Goal: Task Accomplishment & Management: Use online tool/utility

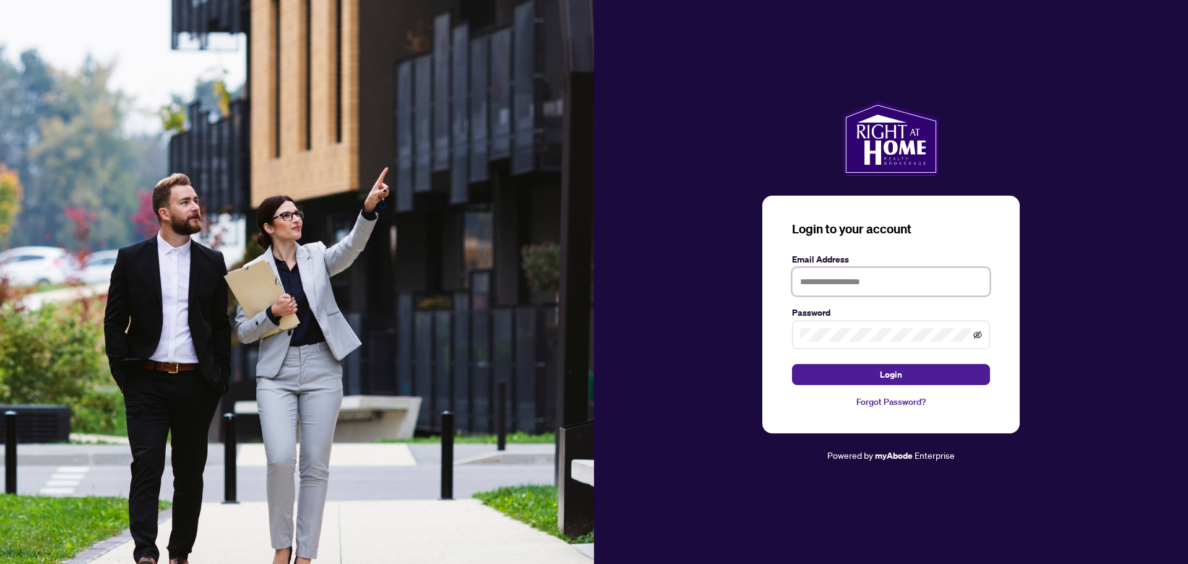
type input "**********"
click at [980, 337] on icon "eye-invisible" at bounding box center [977, 334] width 9 height 9
click at [933, 372] on button "Login" at bounding box center [891, 374] width 198 height 21
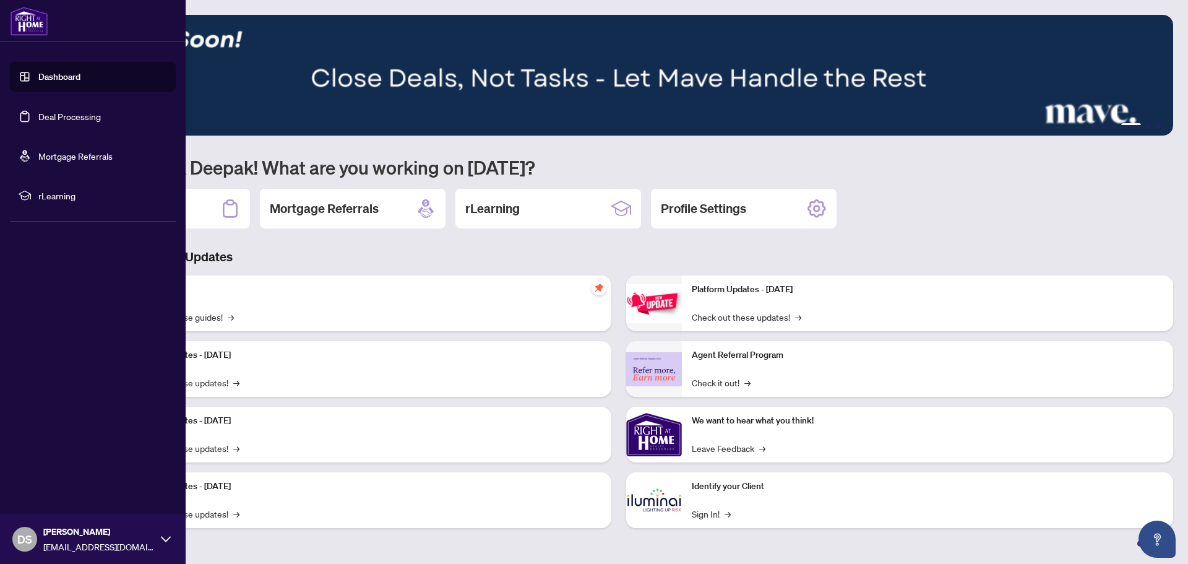
click at [58, 112] on link "Deal Processing" at bounding box center [69, 116] width 63 height 11
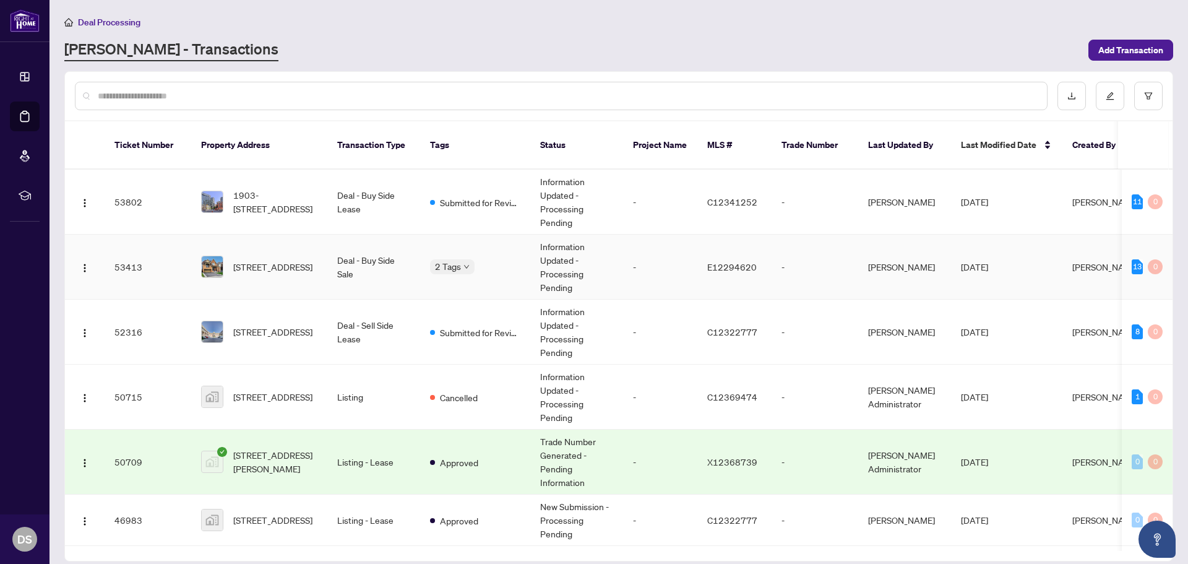
click at [622, 245] on td "Information Updated - Processing Pending" at bounding box center [576, 267] width 93 height 65
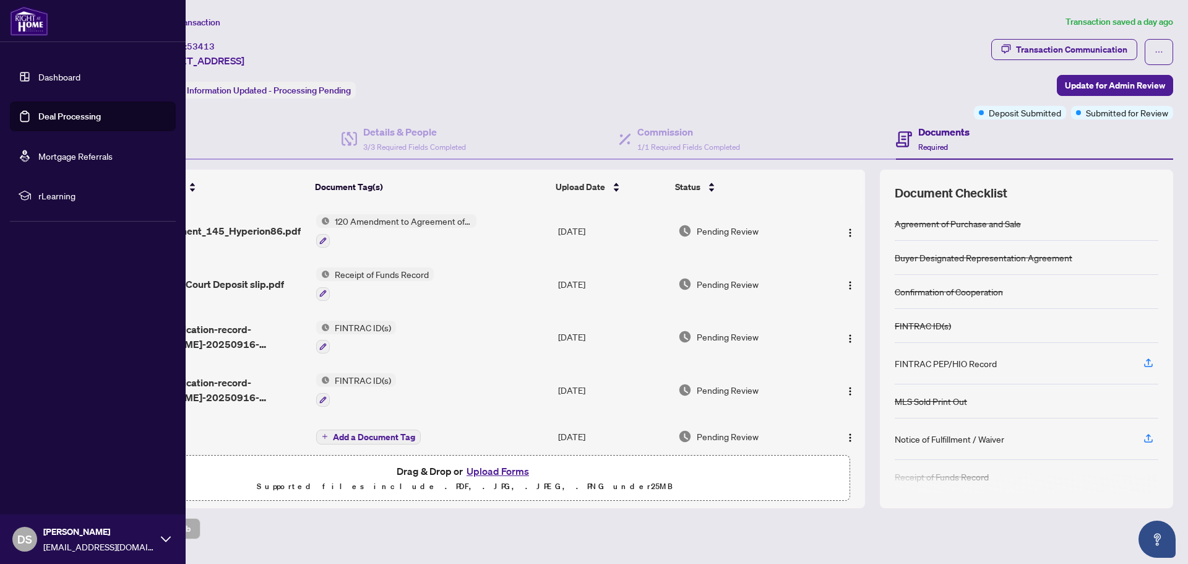
click at [64, 122] on link "Deal Processing" at bounding box center [69, 116] width 63 height 11
